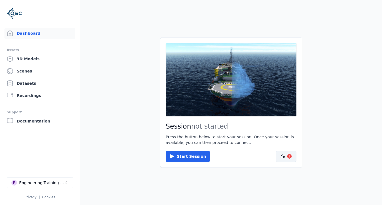
click at [292, 159] on button "!" at bounding box center [286, 156] width 21 height 11
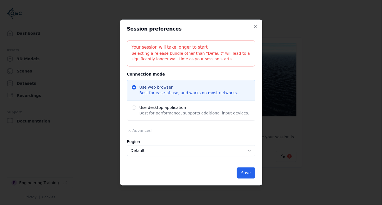
click at [140, 152] on body "Dashboard Assets 3D Models Scenes Datasets Recordings Support Documentation E E…" at bounding box center [191, 102] width 382 height 205
click at [138, 131] on span "Advanced" at bounding box center [142, 131] width 19 height 4
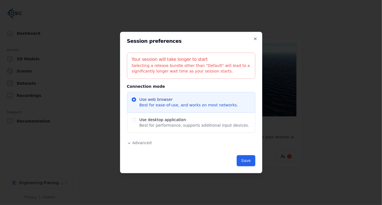
click at [139, 144] on span "Advanced" at bounding box center [142, 143] width 19 height 4
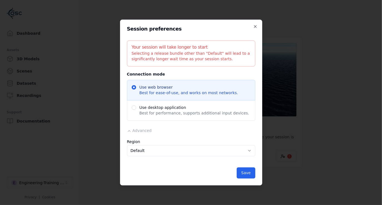
click at [134, 142] on label "Region" at bounding box center [133, 142] width 13 height 4
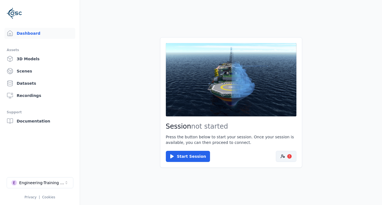
click at [286, 152] on button "!" at bounding box center [286, 156] width 21 height 11
click at [52, 185] on div "Engineering-Training (SSO Staging)" at bounding box center [41, 183] width 45 height 6
click at [112, 147] on html "Dashboard Assets 3D Models Scenes Datasets Recordings Support Documentation E E…" at bounding box center [191, 102] width 382 height 205
click at [63, 180] on button "E Engineering-Training (SSO Staging)" at bounding box center [40, 182] width 67 height 11
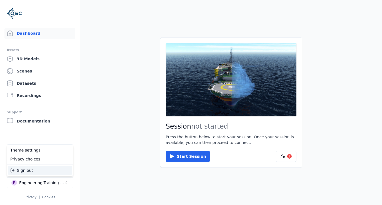
click at [36, 173] on div "Sign out" at bounding box center [40, 170] width 64 height 9
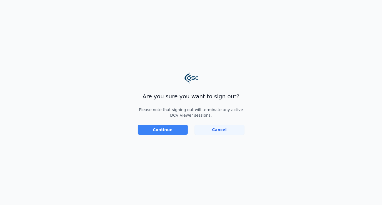
click at [168, 130] on button "Continue" at bounding box center [163, 130] width 50 height 10
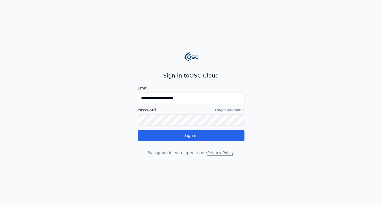
click at [167, 98] on input "**********" at bounding box center [191, 97] width 107 height 11
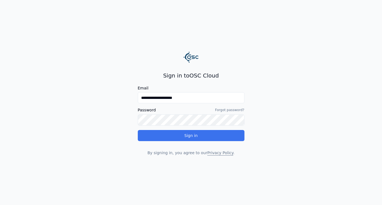
type input "**********"
click at [176, 135] on button "Sign in" at bounding box center [191, 135] width 107 height 11
